Goal: Task Accomplishment & Management: Manage account settings

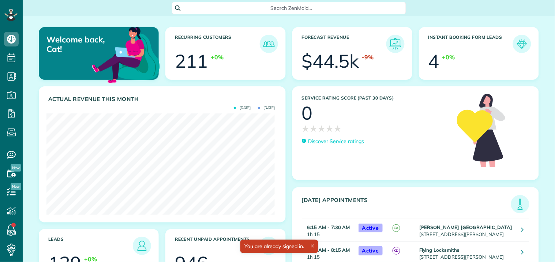
scroll to position [101, 228]
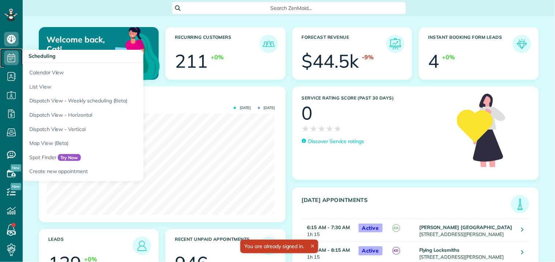
click at [11, 56] on icon at bounding box center [11, 58] width 15 height 15
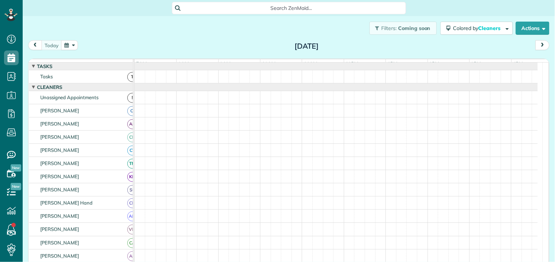
scroll to position [3, 3]
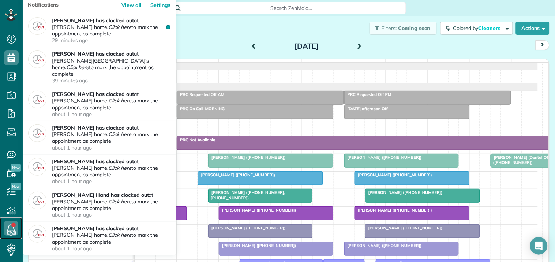
click at [9, 228] on icon at bounding box center [11, 228] width 15 height 15
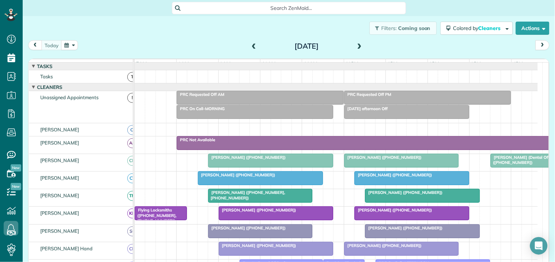
drag, startPoint x: 555, startPoint y: 1, endPoint x: 273, endPoint y: 23, distance: 282.7
click at [273, 23] on div "Filters: Coming soon Colored by Cleaners Color by Cleaner Color by Team Color b…" at bounding box center [289, 28] width 533 height 24
click at [357, 46] on span at bounding box center [360, 46] width 8 height 7
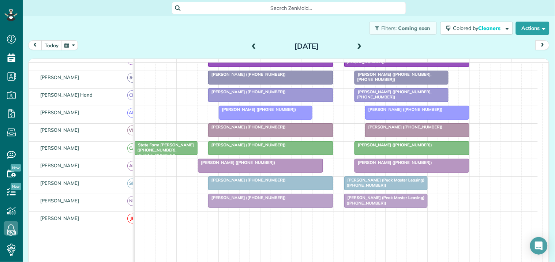
scroll to position [203, 0]
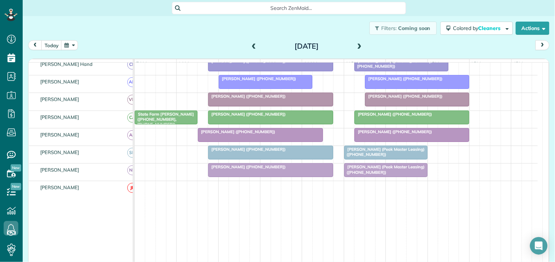
click at [357, 44] on span at bounding box center [360, 46] width 8 height 7
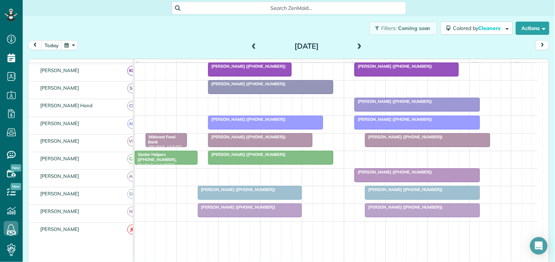
scroll to position [0, 0]
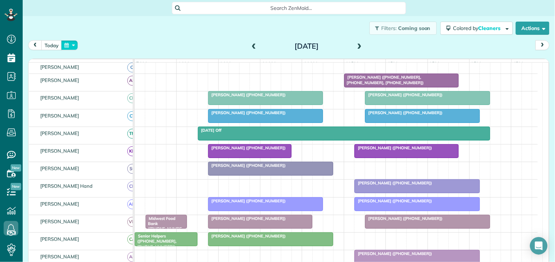
click at [69, 45] on button "button" at bounding box center [69, 45] width 17 height 10
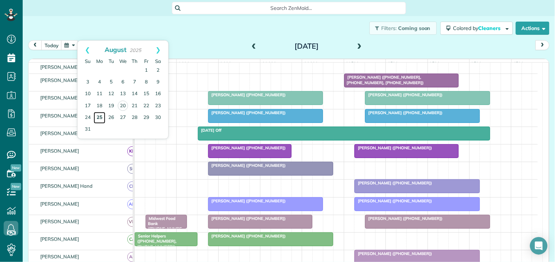
click at [99, 116] on link "25" at bounding box center [100, 118] width 12 height 12
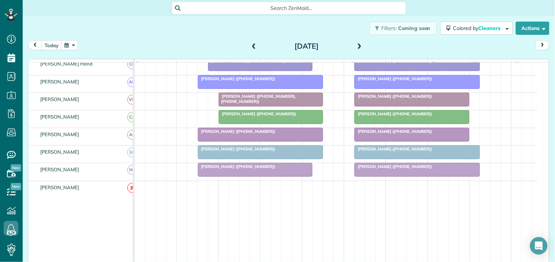
click at [358, 44] on span at bounding box center [360, 46] width 8 height 7
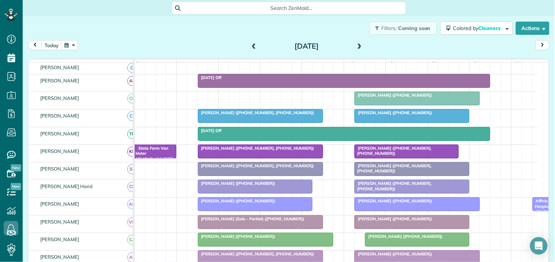
click at [356, 43] on span at bounding box center [360, 46] width 8 height 7
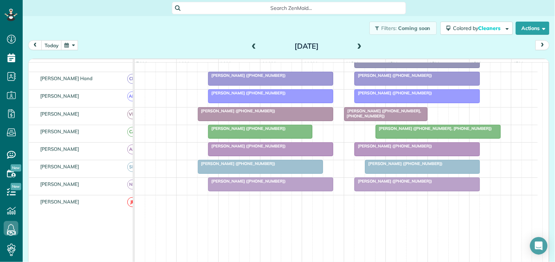
click at [356, 43] on span at bounding box center [360, 46] width 8 height 7
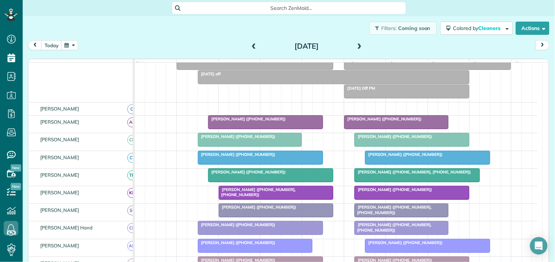
click at [358, 43] on span at bounding box center [360, 46] width 8 height 7
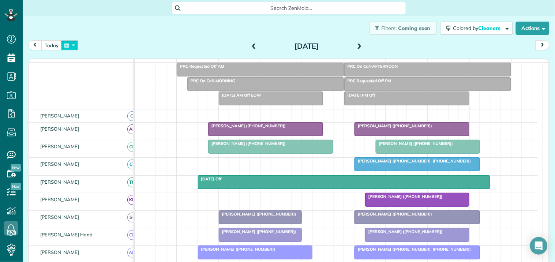
click at [72, 42] on button "button" at bounding box center [69, 45] width 17 height 10
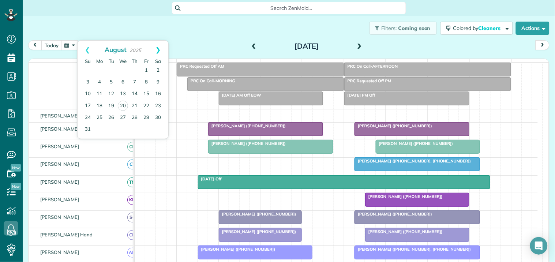
click at [157, 48] on link "Next" at bounding box center [158, 50] width 20 height 18
click at [98, 68] on link "1" at bounding box center [100, 71] width 12 height 12
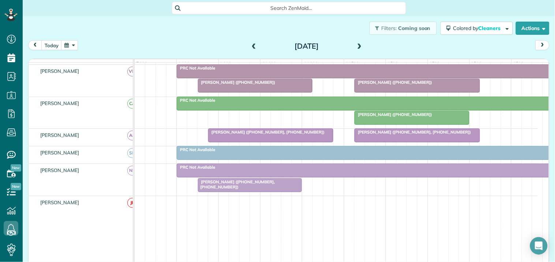
click at [358, 43] on span at bounding box center [360, 46] width 8 height 7
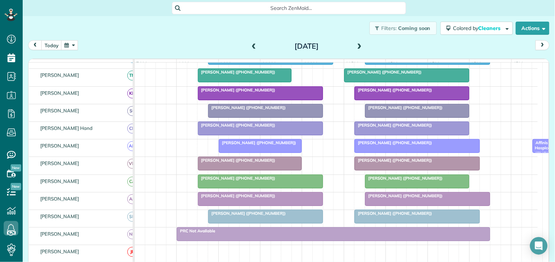
click at [357, 43] on span at bounding box center [360, 46] width 8 height 7
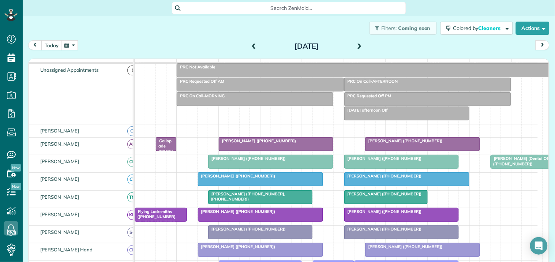
click at [356, 45] on span at bounding box center [360, 46] width 8 height 7
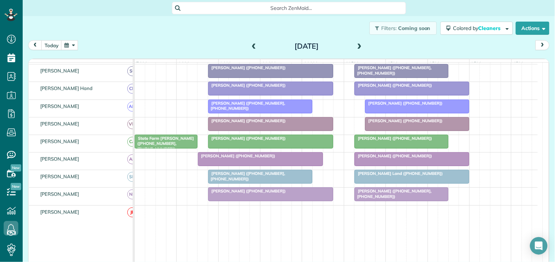
click at [358, 45] on span at bounding box center [360, 46] width 8 height 7
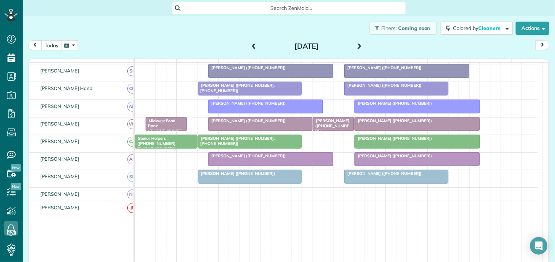
click at [252, 44] on span at bounding box center [254, 46] width 8 height 7
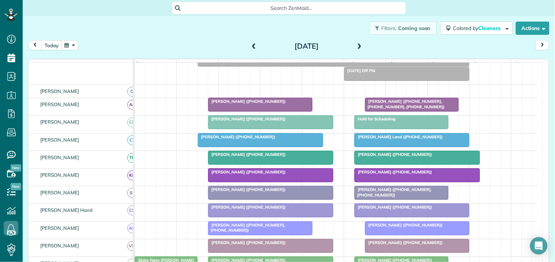
click at [356, 45] on span at bounding box center [360, 46] width 8 height 7
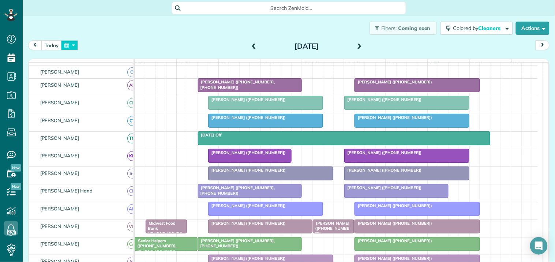
click at [71, 42] on button "button" at bounding box center [69, 45] width 17 height 10
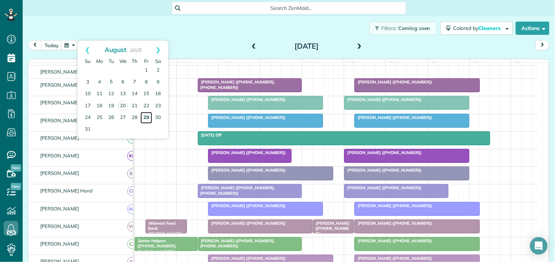
click at [145, 116] on link "29" at bounding box center [147, 118] width 12 height 12
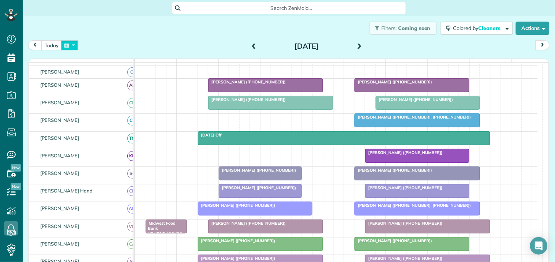
click at [72, 45] on button "button" at bounding box center [69, 45] width 17 height 10
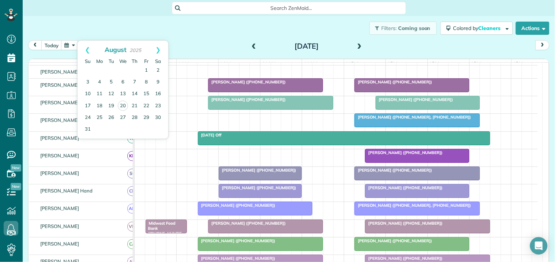
click at [251, 44] on span at bounding box center [254, 46] width 8 height 7
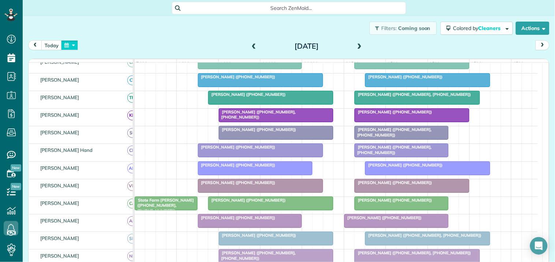
click at [71, 45] on button "button" at bounding box center [69, 45] width 17 height 10
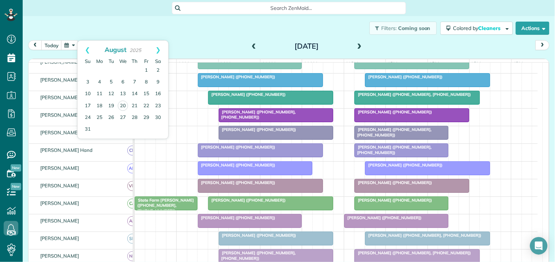
click at [205, 29] on div "Filters: Coming soon Colored by Cleaners Color by Cleaner Color by Team Color b…" at bounding box center [289, 28] width 533 height 24
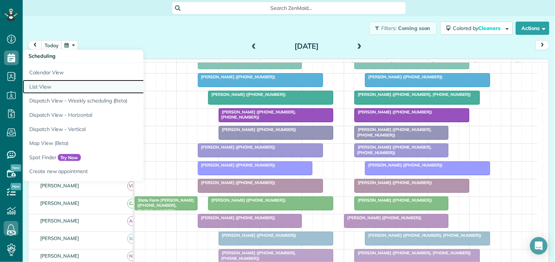
click at [50, 87] on link "List View" at bounding box center [114, 87] width 183 height 14
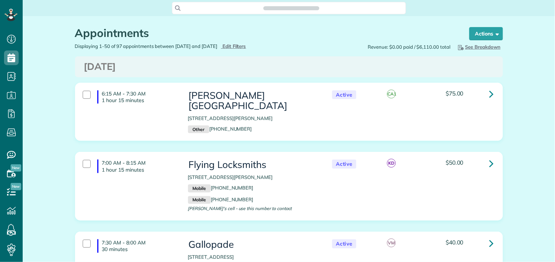
scroll to position [3, 3]
type input "**********"
click at [246, 44] on span "Edit Filters" at bounding box center [235, 46] width 24 height 6
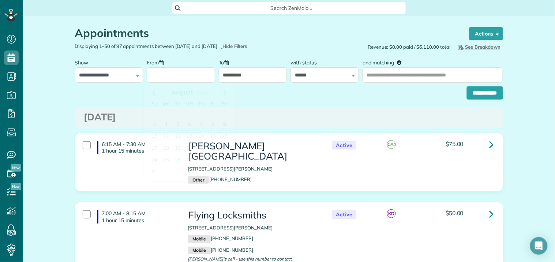
click at [182, 76] on input "From" at bounding box center [181, 74] width 68 height 15
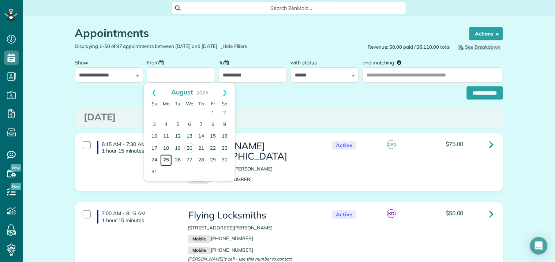
click at [166, 158] on link "25" at bounding box center [166, 160] width 12 height 12
type input "**********"
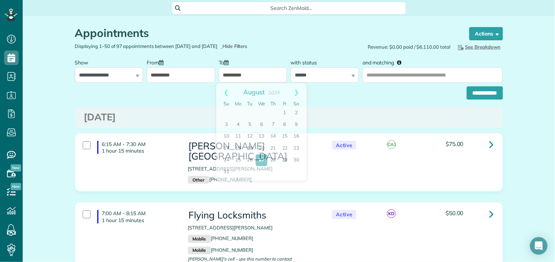
click at [250, 75] on input "**********" at bounding box center [253, 74] width 68 height 15
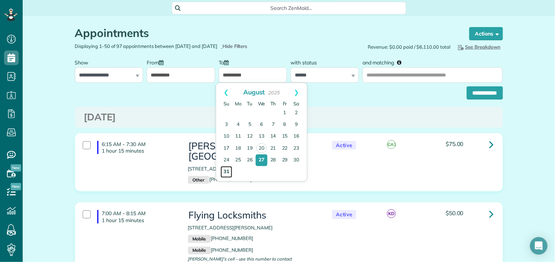
click at [226, 169] on link "31" at bounding box center [227, 172] width 12 height 12
type input "**********"
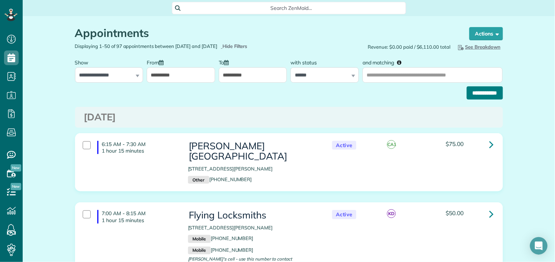
click at [478, 92] on input "**********" at bounding box center [485, 92] width 36 height 13
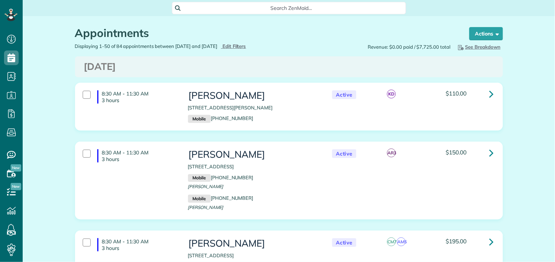
scroll to position [3, 3]
click at [479, 47] on span "See Breakdown" at bounding box center [479, 47] width 44 height 6
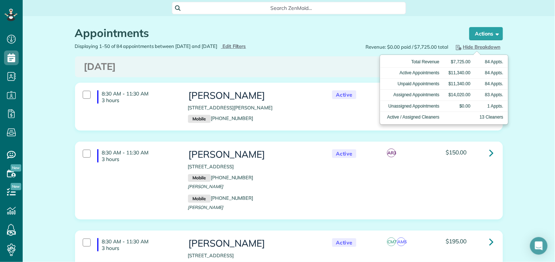
click at [479, 46] on span "Hide Breakdown" at bounding box center [478, 47] width 46 height 6
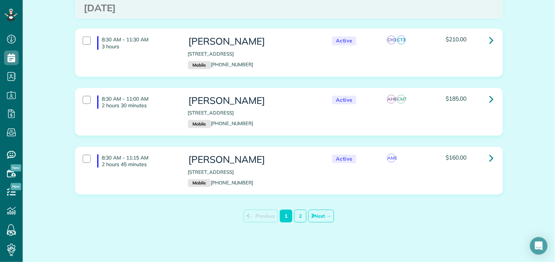
scroll to position [3312, 0]
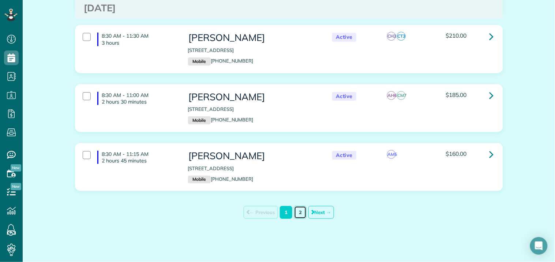
click at [299, 210] on link "2" at bounding box center [300, 212] width 12 height 13
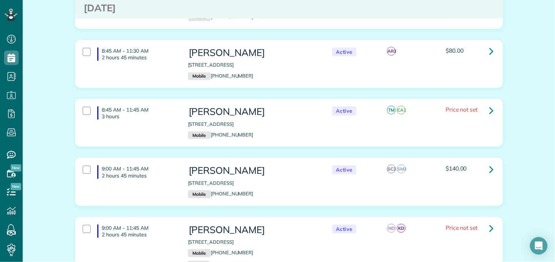
scroll to position [122, 0]
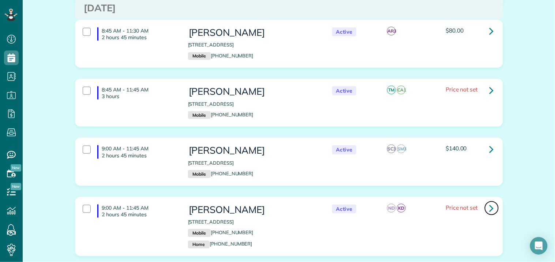
click at [486, 209] on link at bounding box center [492, 208] width 15 height 15
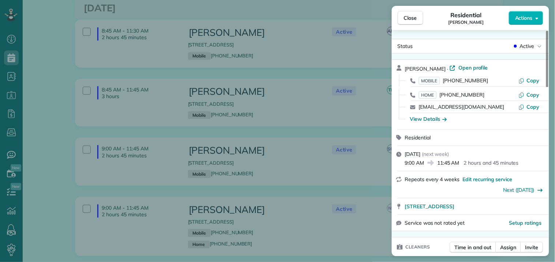
drag, startPoint x: 428, startPoint y: 121, endPoint x: 437, endPoint y: 118, distance: 9.9
click at [428, 121] on div "View Details" at bounding box center [428, 118] width 37 height 7
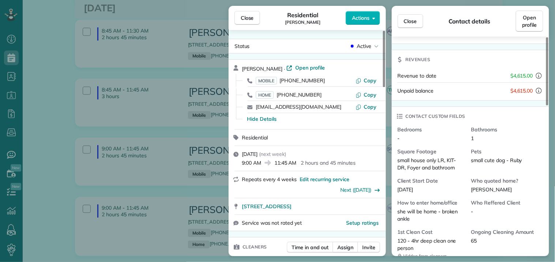
scroll to position [244, 0]
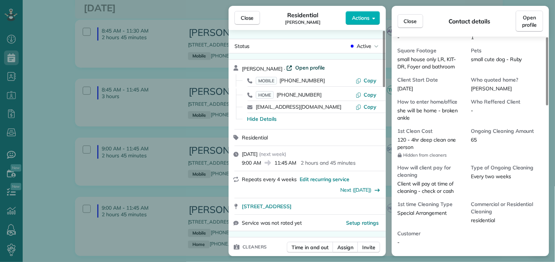
click at [295, 68] on span "Open profile" at bounding box center [310, 67] width 30 height 7
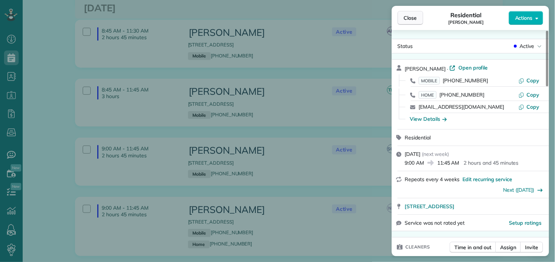
click at [408, 18] on span "Close" at bounding box center [410, 17] width 13 height 7
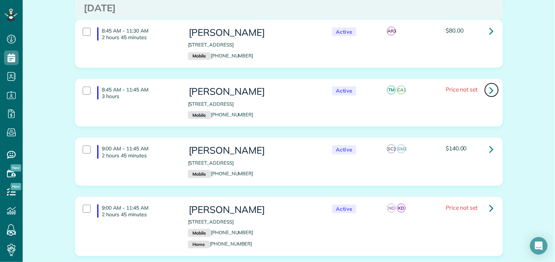
click at [490, 89] on icon at bounding box center [492, 90] width 4 height 13
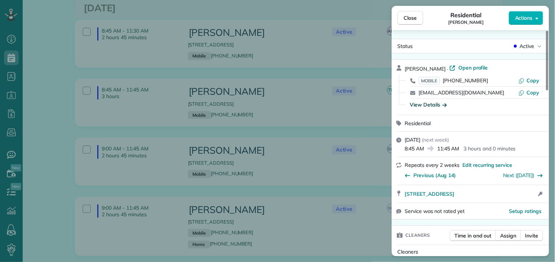
click at [427, 101] on div "View Details" at bounding box center [428, 104] width 37 height 7
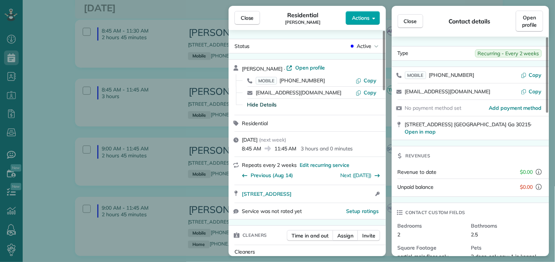
click at [369, 15] on span "Actions" at bounding box center [361, 17] width 18 height 7
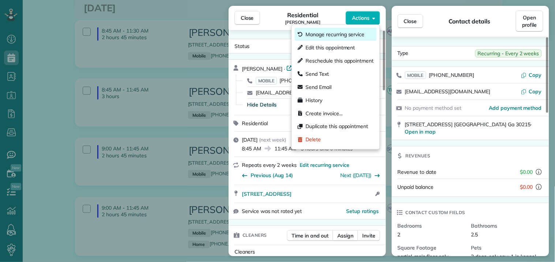
click at [321, 31] on span "Manage recurring service" at bounding box center [335, 34] width 59 height 7
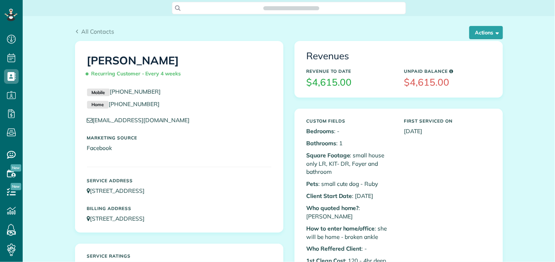
scroll to position [3, 3]
click at [484, 29] on button "Actions" at bounding box center [487, 32] width 34 height 13
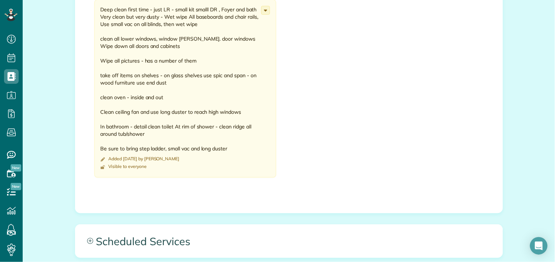
scroll to position [650, 0]
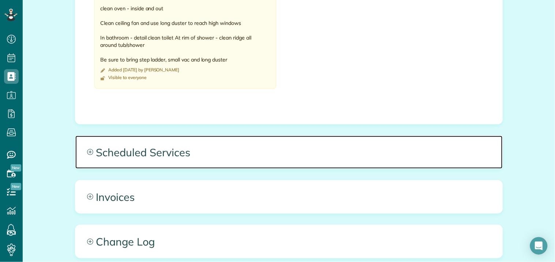
click at [89, 149] on icon at bounding box center [90, 152] width 6 height 6
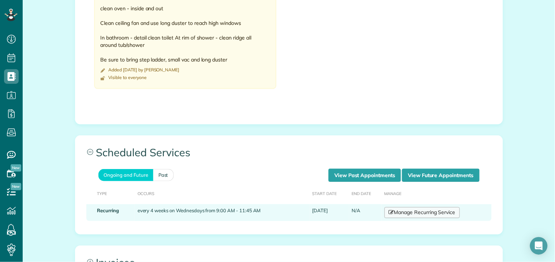
click at [420, 207] on link "Manage Recurring Service" at bounding box center [422, 212] width 75 height 11
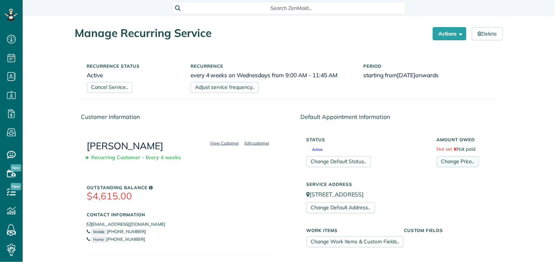
scroll to position [3, 3]
click at [452, 163] on link "Change Price.." at bounding box center [458, 161] width 42 height 11
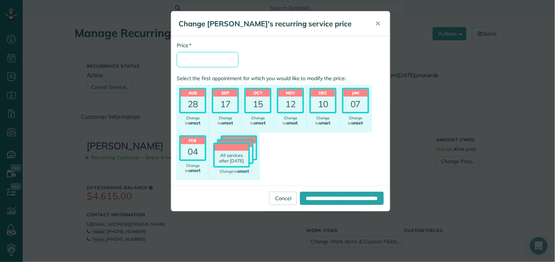
click at [201, 55] on input "* Price" at bounding box center [208, 59] width 62 height 15
type input "******"
click at [333, 199] on input "**********" at bounding box center [342, 198] width 84 height 13
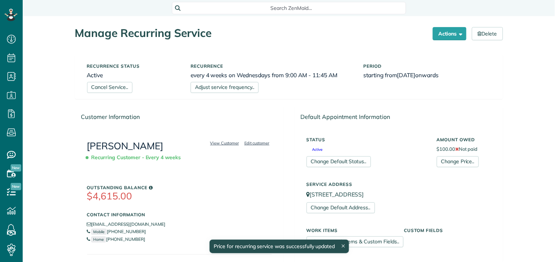
scroll to position [3, 3]
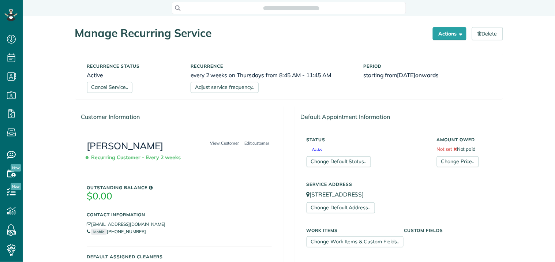
scroll to position [3, 3]
click at [452, 163] on link "Change Price.." at bounding box center [458, 161] width 42 height 11
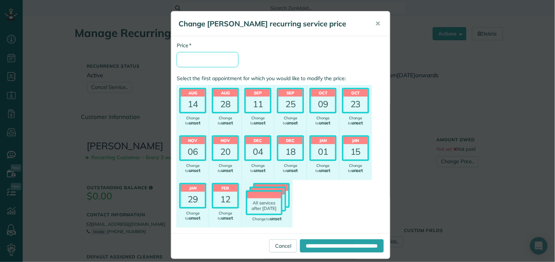
click at [202, 60] on input "* Price" at bounding box center [208, 59] width 62 height 15
type input "******"
click at [327, 246] on input "**********" at bounding box center [342, 245] width 84 height 13
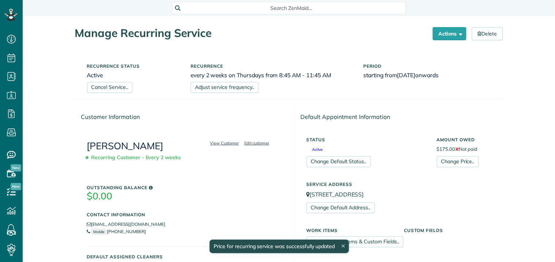
scroll to position [3, 3]
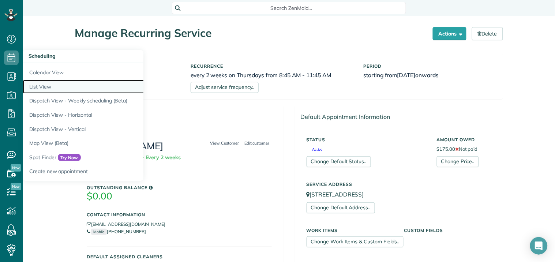
click at [49, 87] on link "List View" at bounding box center [114, 87] width 183 height 14
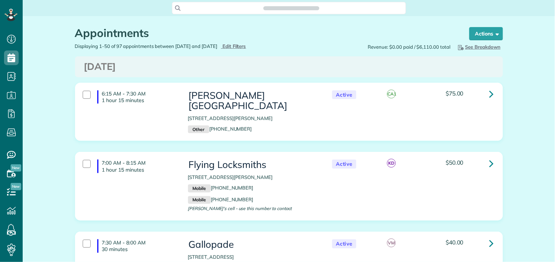
scroll to position [3, 3]
type input "**********"
click at [244, 45] on span "Edit Filters" at bounding box center [235, 46] width 24 height 6
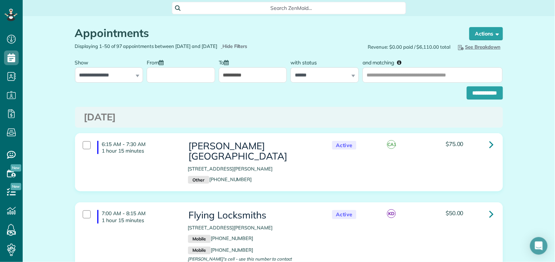
click at [180, 76] on input "From" at bounding box center [181, 74] width 68 height 15
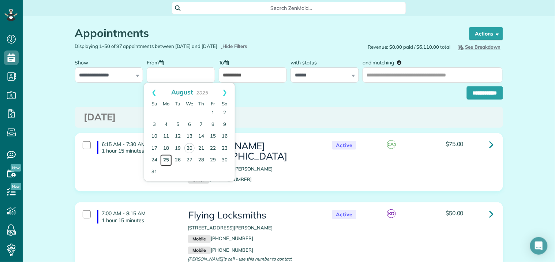
click at [166, 158] on link "25" at bounding box center [166, 160] width 12 height 12
type input "**********"
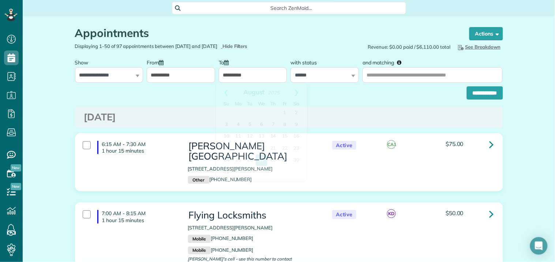
click at [250, 73] on input "**********" at bounding box center [253, 74] width 68 height 15
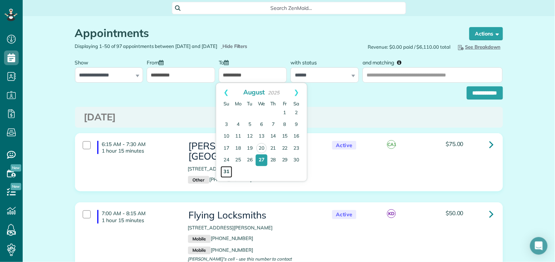
click at [224, 169] on link "31" at bounding box center [227, 172] width 12 height 12
type input "**********"
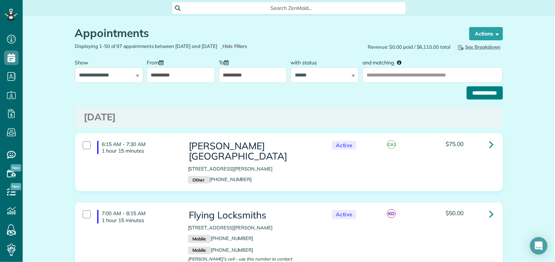
click at [474, 92] on input "**********" at bounding box center [485, 92] width 36 height 13
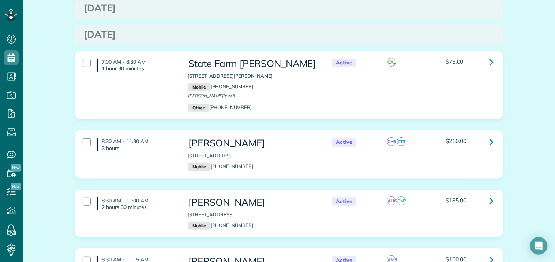
scroll to position [3312, 0]
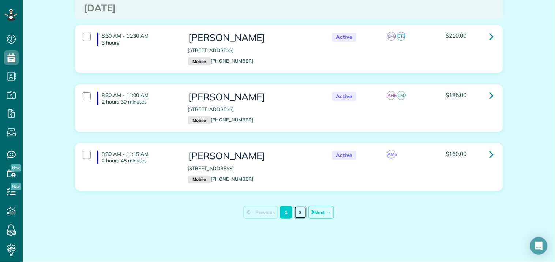
click at [295, 214] on link "2" at bounding box center [300, 212] width 12 height 13
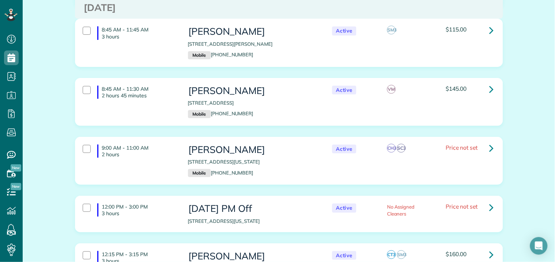
scroll to position [1301, 0]
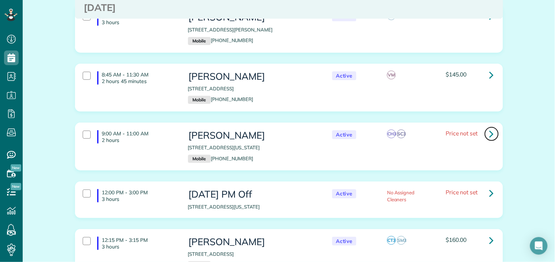
click at [490, 138] on icon at bounding box center [492, 133] width 4 height 13
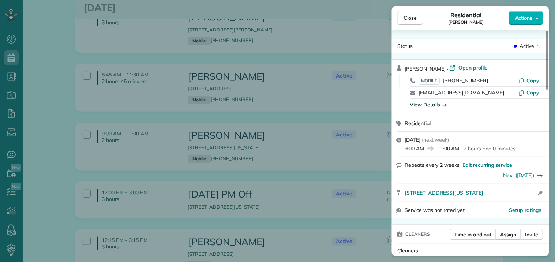
click at [429, 104] on div "View Details" at bounding box center [428, 104] width 37 height 7
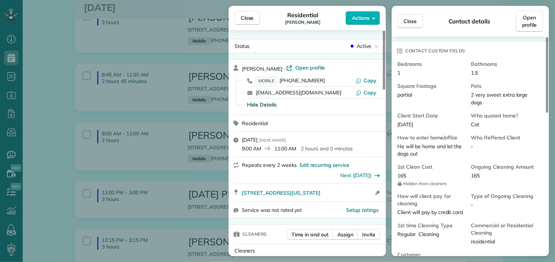
scroll to position [163, 0]
click at [306, 67] on span "Open profile" at bounding box center [310, 67] width 30 height 7
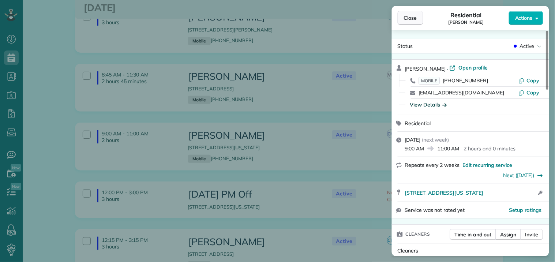
click at [409, 16] on span "Close" at bounding box center [410, 17] width 13 height 7
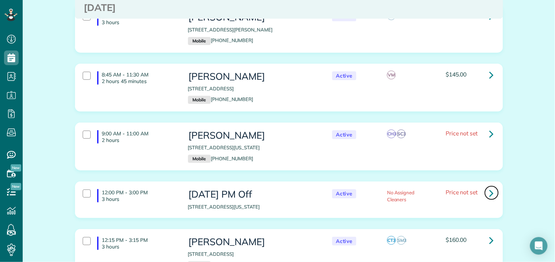
click at [490, 194] on icon at bounding box center [492, 193] width 4 height 13
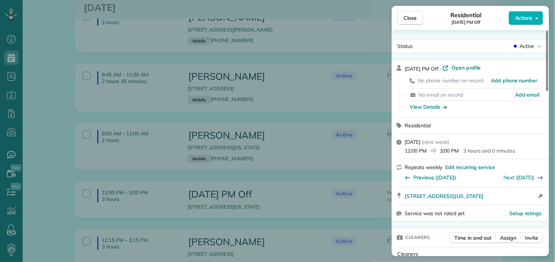
click at [465, 64] on span "Open profile" at bounding box center [467, 67] width 30 height 7
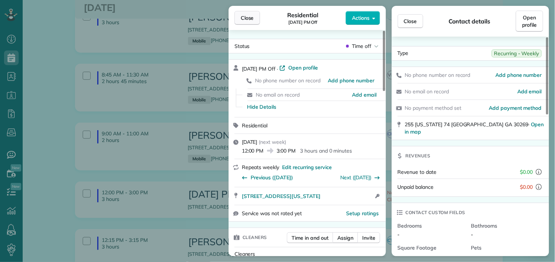
click at [251, 19] on span "Close" at bounding box center [247, 17] width 13 height 7
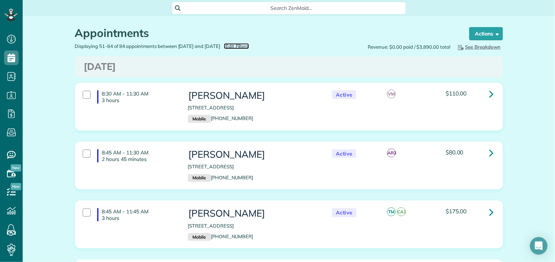
click at [249, 45] on span "Edit Filters" at bounding box center [237, 46] width 24 height 6
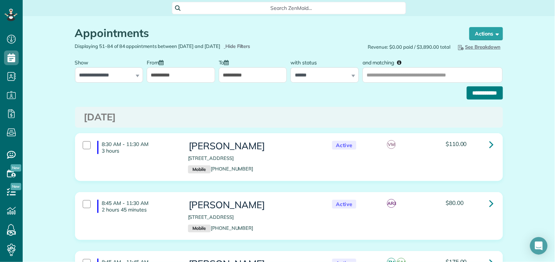
click at [482, 93] on input "**********" at bounding box center [485, 92] width 36 height 13
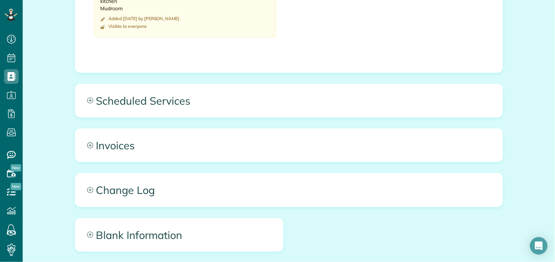
scroll to position [606, 0]
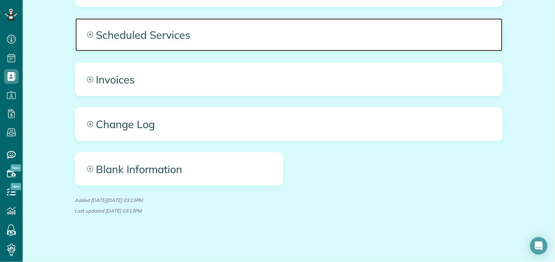
click at [87, 32] on icon at bounding box center [90, 34] width 6 height 6
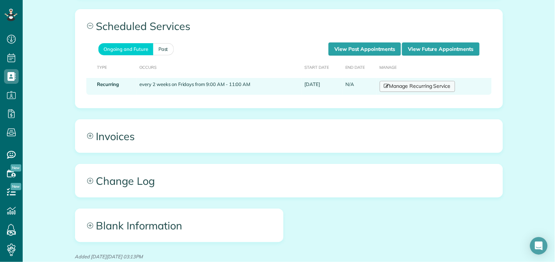
click at [422, 92] on link "Manage Recurring Service" at bounding box center [417, 86] width 75 height 11
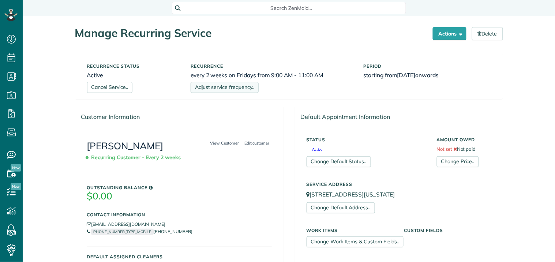
scroll to position [3, 3]
click at [466, 160] on link "Change Price.." at bounding box center [458, 161] width 42 height 11
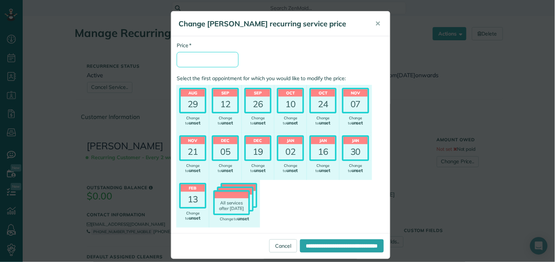
click at [205, 63] on input "* Price" at bounding box center [208, 59] width 62 height 15
type input "******"
click at [331, 247] on input "**********" at bounding box center [342, 245] width 84 height 13
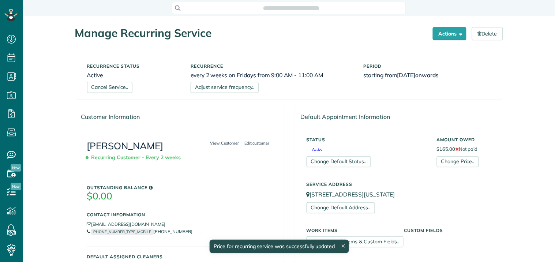
scroll to position [3, 3]
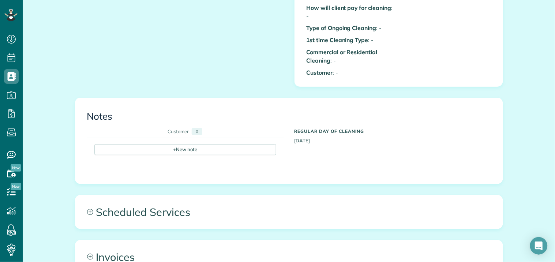
scroll to position [422, 0]
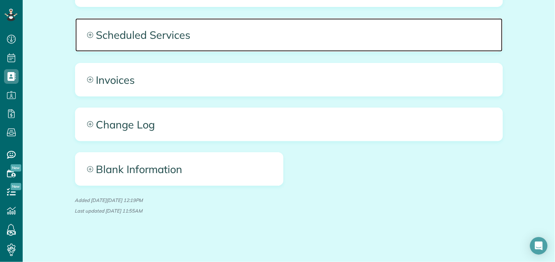
click at [90, 33] on icon at bounding box center [90, 35] width 6 height 6
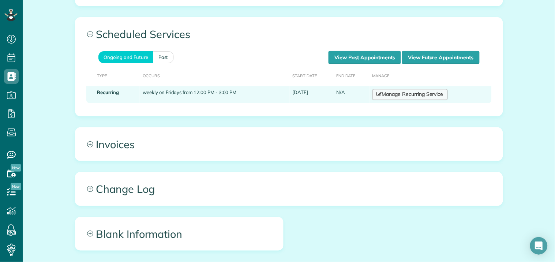
click at [411, 97] on link "Manage Recurring Service" at bounding box center [410, 94] width 75 height 11
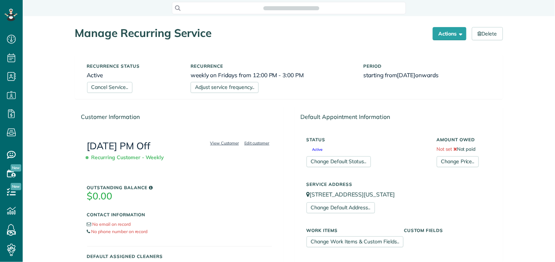
scroll to position [3, 3]
click at [344, 160] on link "Change Default Status.." at bounding box center [339, 161] width 64 height 11
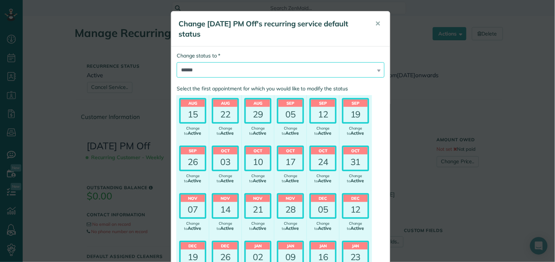
click at [283, 66] on select "****** ***** ******* ******** ******** ********* *********" at bounding box center [281, 69] width 208 height 15
select select "******"
click at [177, 62] on select "****** ***** ******* ******** ******** ********* *********" at bounding box center [281, 69] width 208 height 15
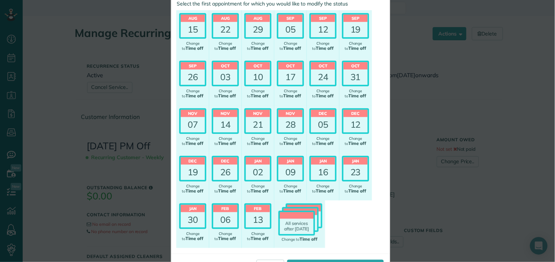
scroll to position [113, 0]
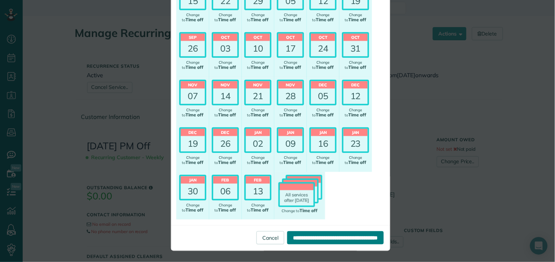
click at [302, 233] on input "**********" at bounding box center [335, 237] width 97 height 13
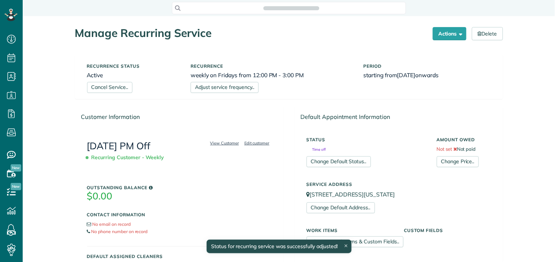
scroll to position [3, 3]
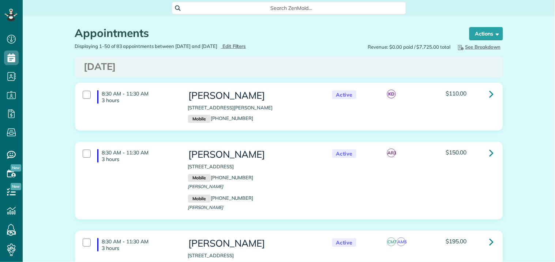
scroll to position [3, 3]
click at [478, 44] on span "See Breakdown" at bounding box center [479, 47] width 44 height 6
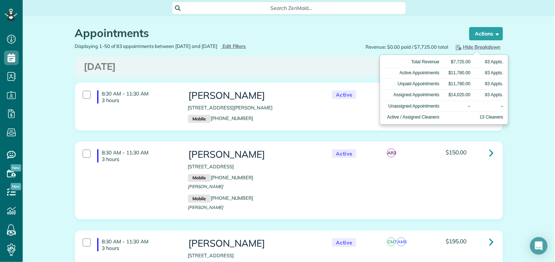
click at [478, 44] on span "Hide Breakdown" at bounding box center [478, 47] width 46 height 6
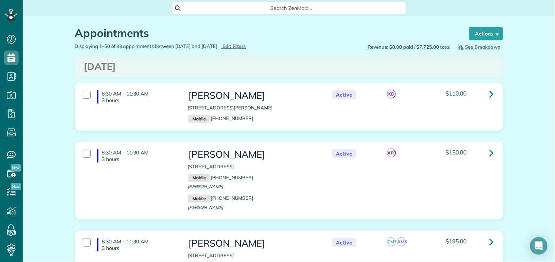
click at [314, 61] on h3 "[DATE]" at bounding box center [289, 66] width 410 height 11
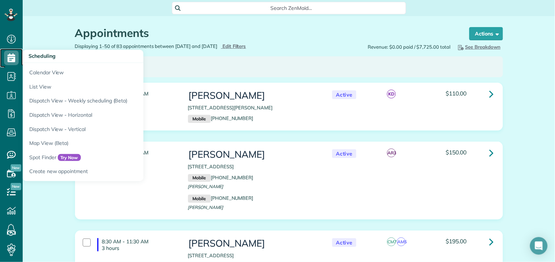
click at [11, 56] on icon at bounding box center [11, 58] width 15 height 15
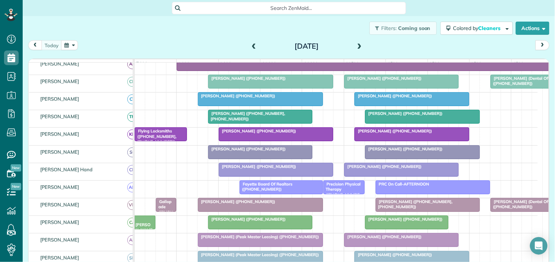
scroll to position [81, 0]
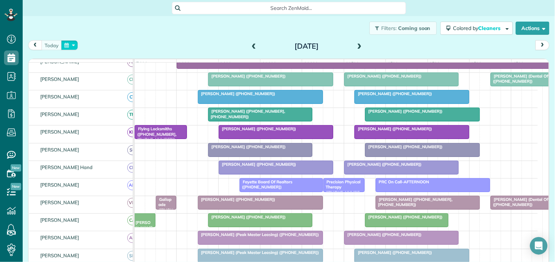
click at [72, 44] on button "button" at bounding box center [69, 45] width 17 height 10
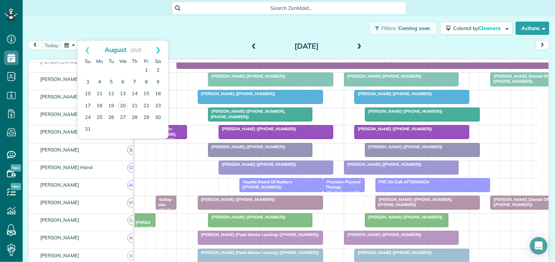
click at [158, 46] on link "Next" at bounding box center [158, 50] width 20 height 18
click at [99, 70] on link "1" at bounding box center [100, 71] width 12 height 12
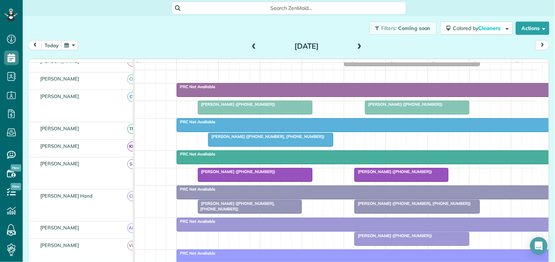
scroll to position [70, 0]
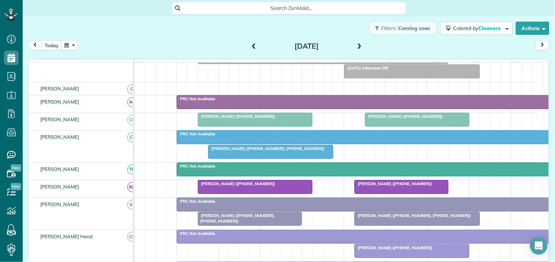
click at [171, 27] on div "Filters: Coming soon Colored by Cleaners Color by Cleaner Color by Team Color b…" at bounding box center [289, 28] width 533 height 24
